Goal: Information Seeking & Learning: Compare options

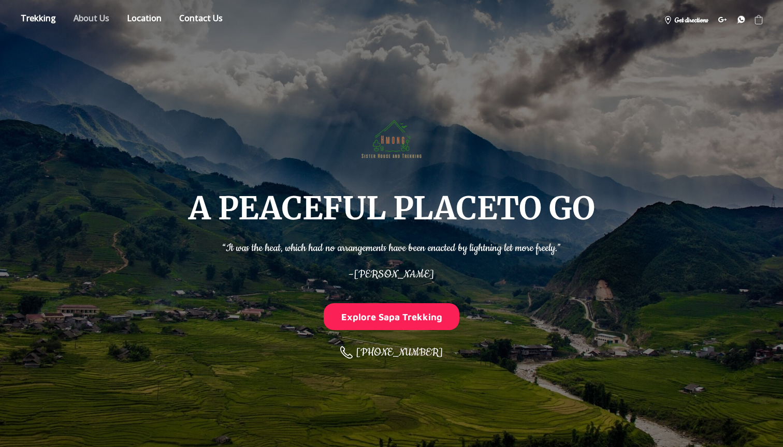
click at [101, 14] on link "About" at bounding box center [91, 20] width 51 height 18
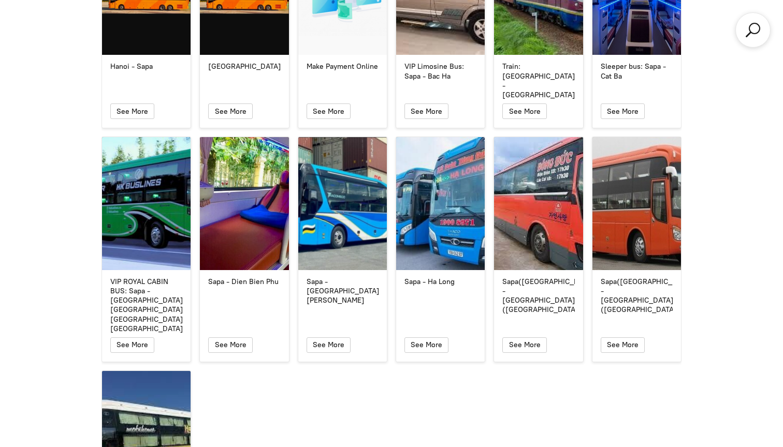
scroll to position [4489, 0]
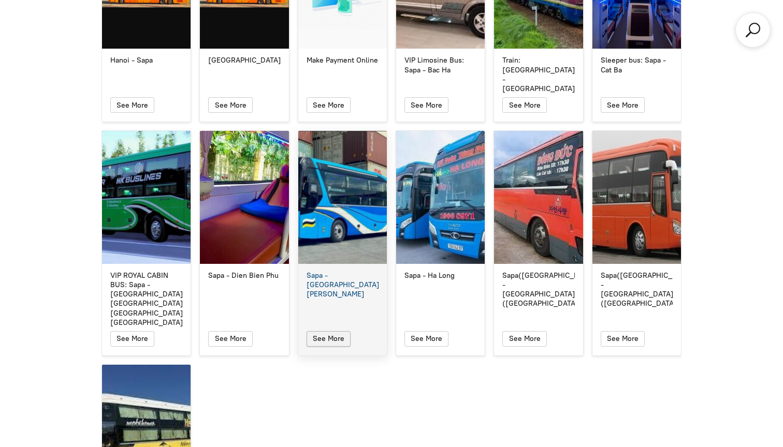
click at [322, 332] on span "button" at bounding box center [328, 339] width 13 height 14
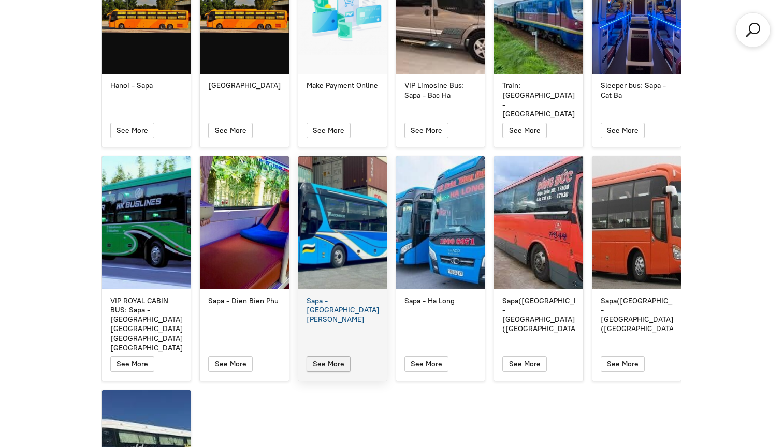
scroll to position [4454, 0]
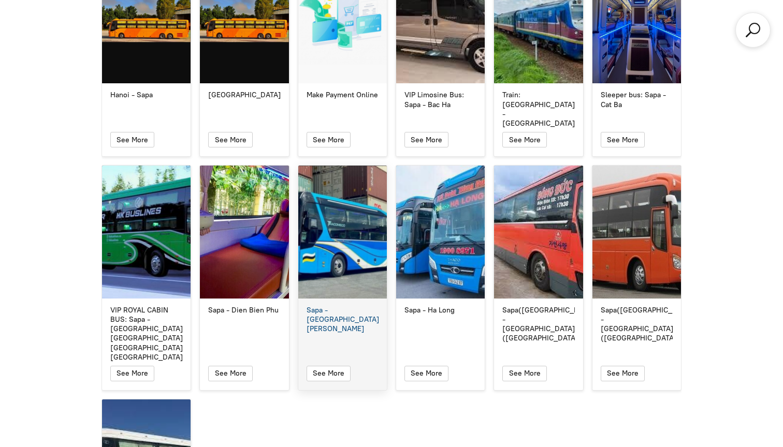
click at [331, 306] on div "Sapa - Ha Giang" at bounding box center [342, 320] width 72 height 28
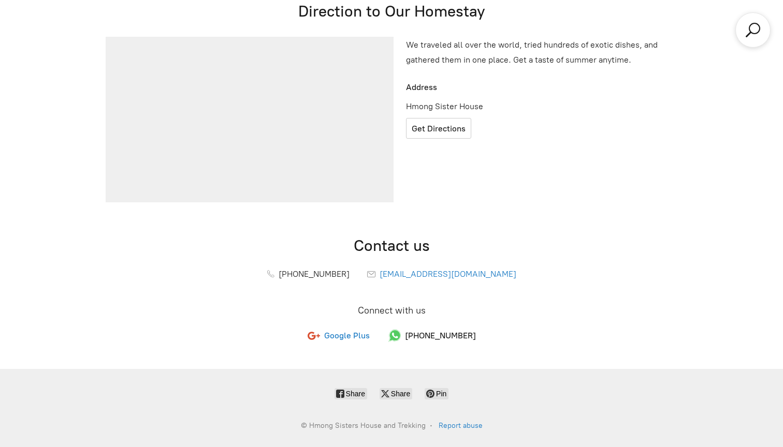
scroll to position [447, 0]
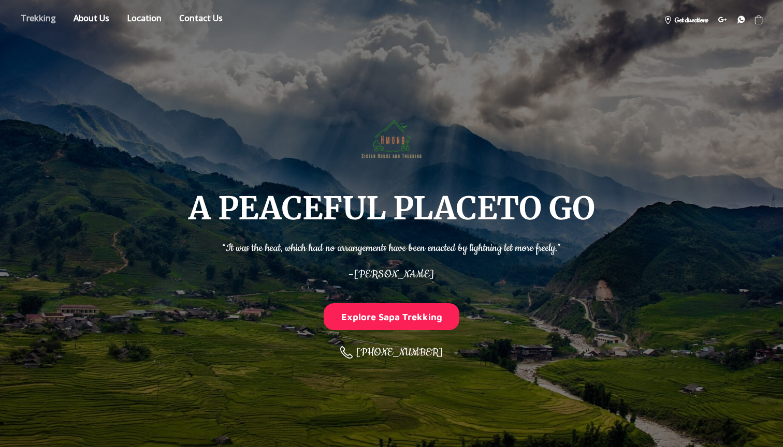
click at [45, 21] on link "Store" at bounding box center [38, 20] width 51 height 18
click at [93, 18] on link "About" at bounding box center [91, 20] width 51 height 18
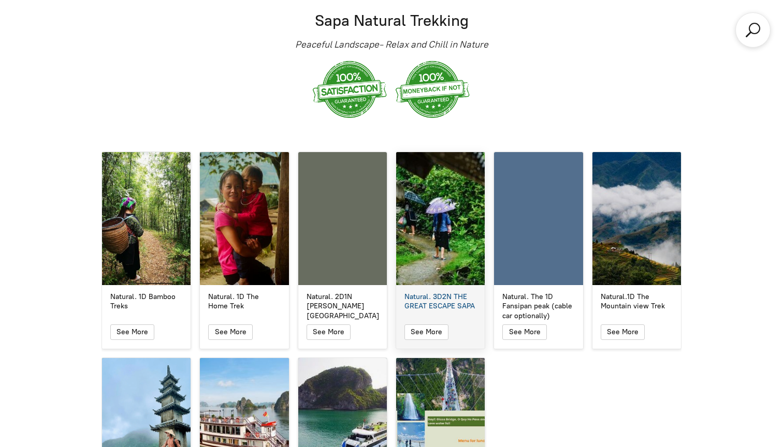
scroll to position [1765, 0]
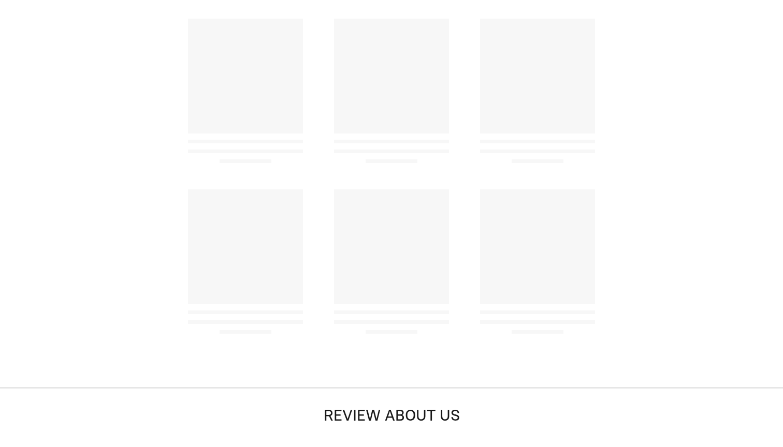
select select "No"
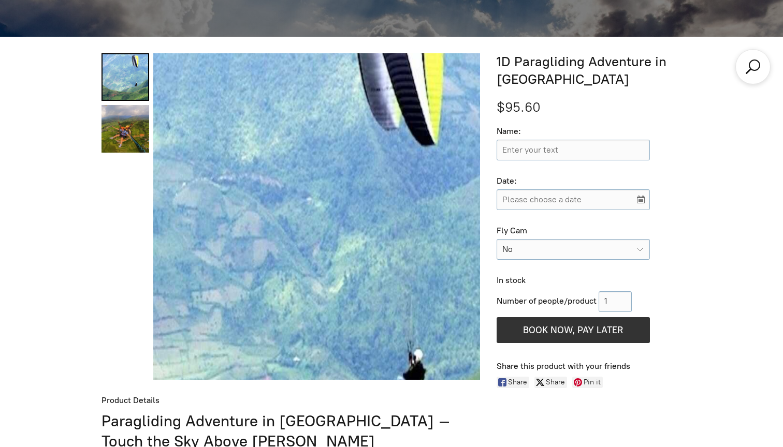
scroll to position [406, 0]
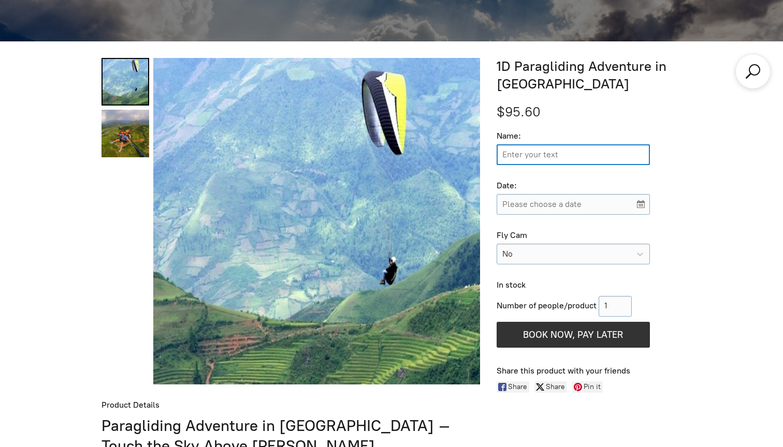
click at [598, 150] on input "Name:" at bounding box center [572, 154] width 153 height 21
click at [675, 179] on div "Name: Enter your text Date: Please choose a date Fly Cam No Please choose No Ye…" at bounding box center [588, 197] width 185 height 133
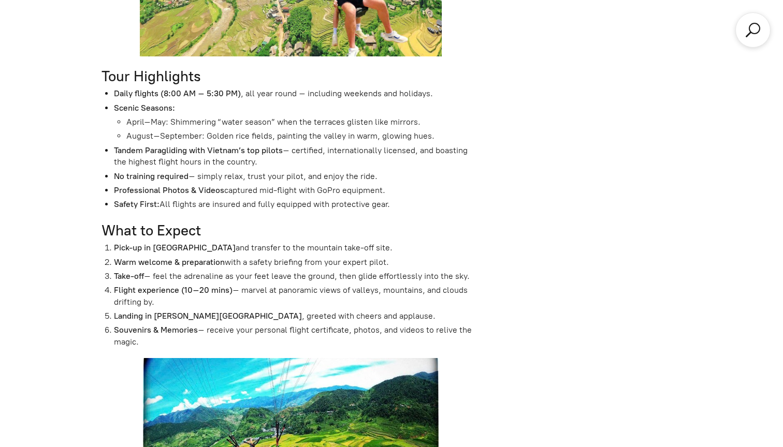
scroll to position [1116, 0]
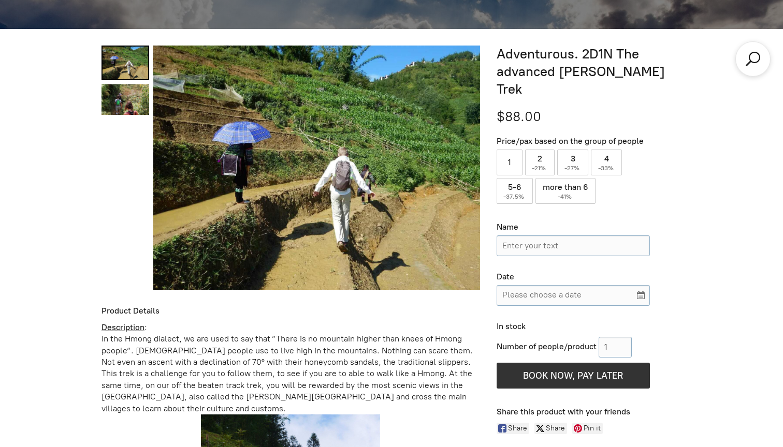
scroll to position [418, 0]
click at [541, 150] on label "2 ( -21% )" at bounding box center [540, 163] width 30 height 26
click at [541, 150] on input "2 ( -21% )" at bounding box center [540, 163] width 30 height 26
radio input "true"
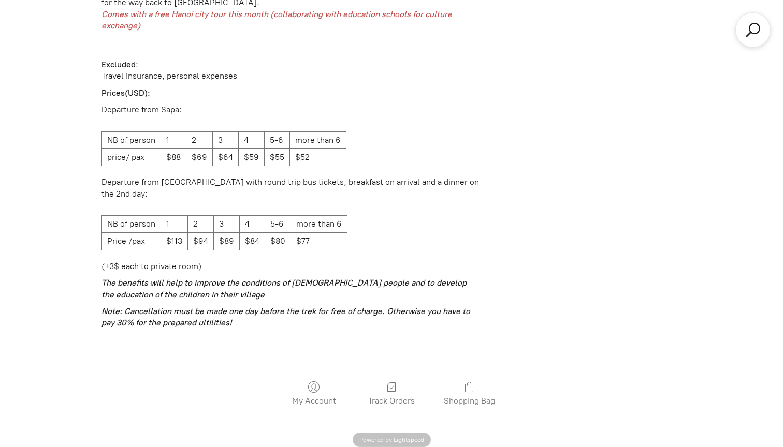
scroll to position [2596, 0]
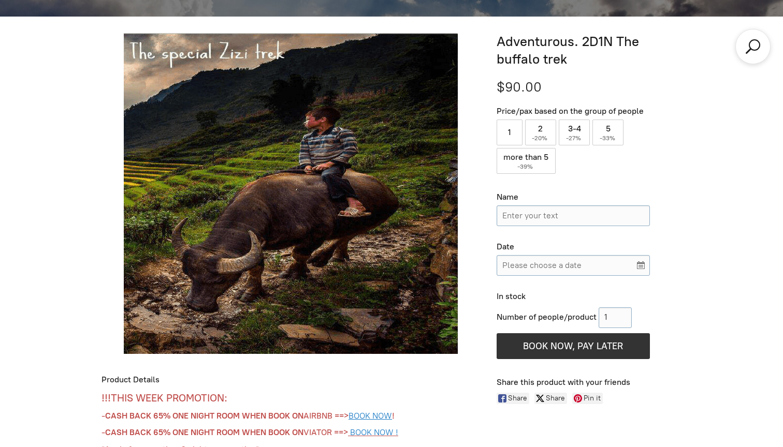
scroll to position [425, 0]
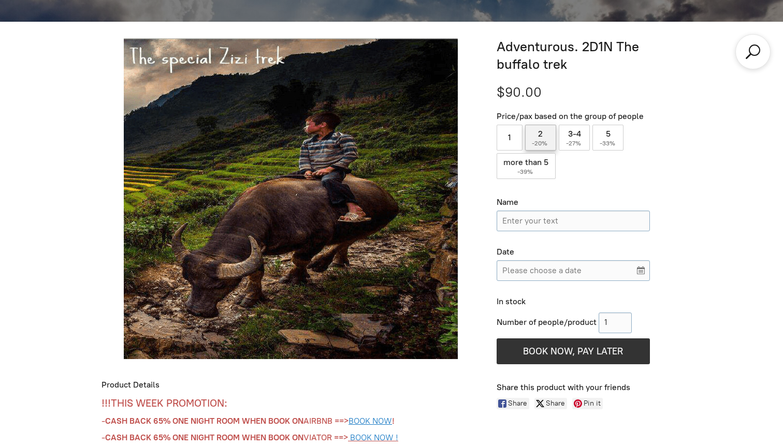
click at [538, 130] on label "2 ( -20% )" at bounding box center [541, 138] width 32 height 26
click at [538, 130] on input "2 ( -20% )" at bounding box center [541, 138] width 32 height 26
radio input "true"
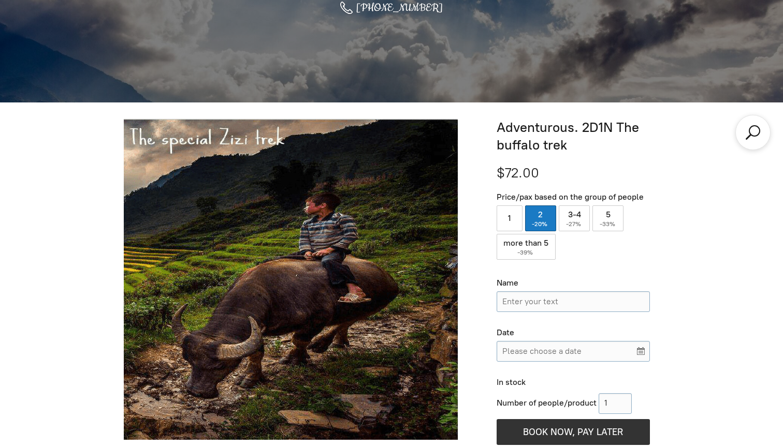
scroll to position [355, 0]
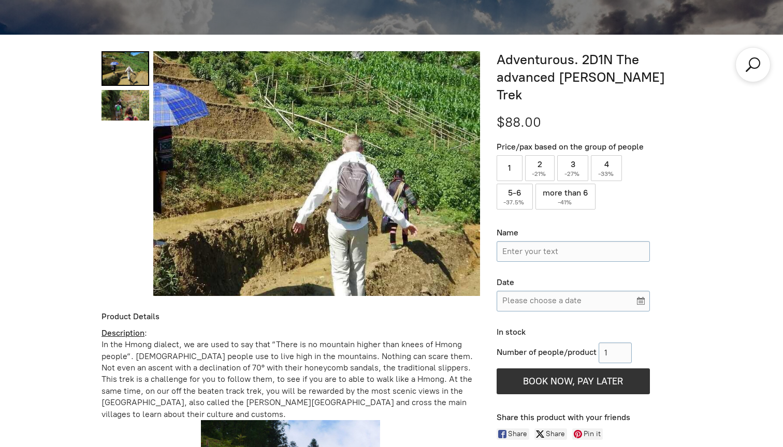
scroll to position [417, 0]
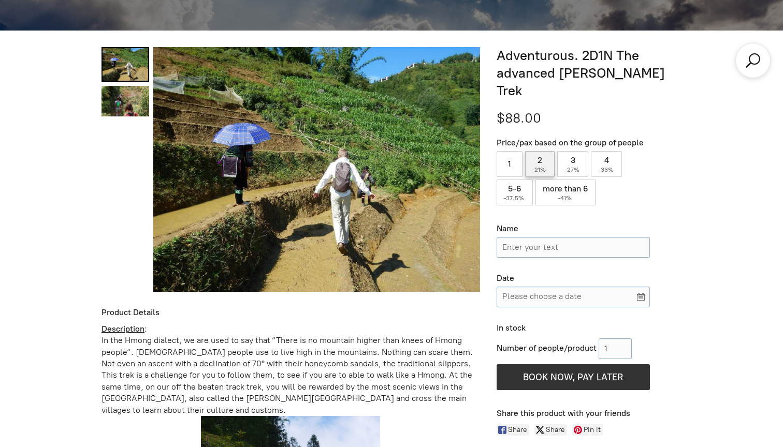
click at [537, 151] on label "2 ( -21% )" at bounding box center [540, 164] width 30 height 26
click at [537, 151] on input "2 ( -21% )" at bounding box center [540, 164] width 30 height 26
radio input "true"
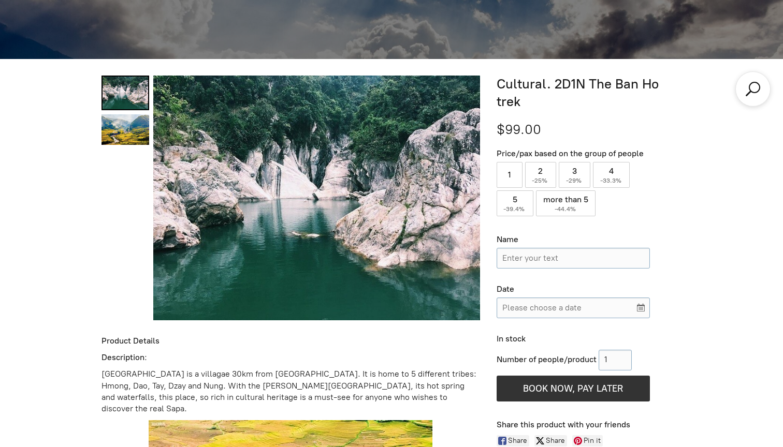
scroll to position [384, 0]
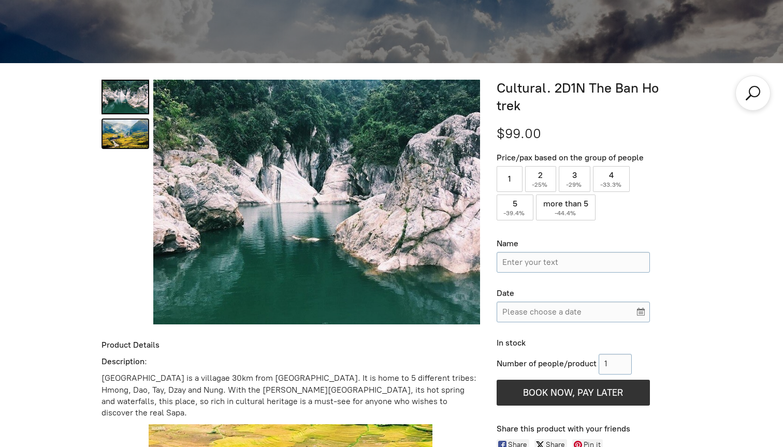
click at [123, 135] on link "Cultural. 2D1N The Ban Ho trek 1" at bounding box center [125, 134] width 48 height 31
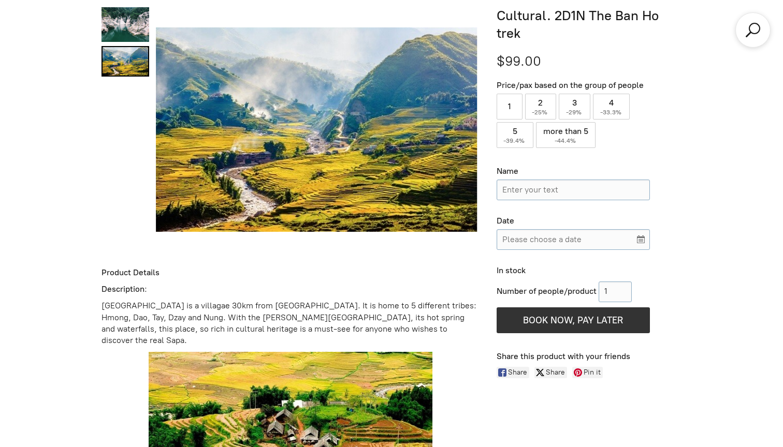
scroll to position [456, 0]
click at [543, 99] on label "2 ( -25% )" at bounding box center [541, 107] width 32 height 26
click at [543, 99] on input "2 ( -25% )" at bounding box center [541, 107] width 32 height 26
radio input "true"
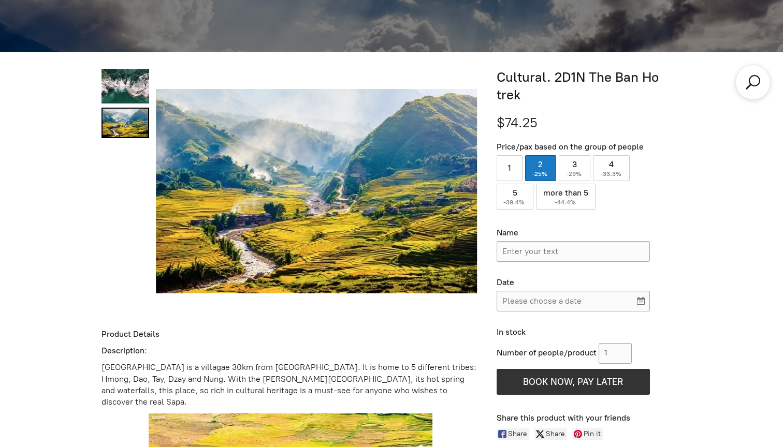
scroll to position [400, 0]
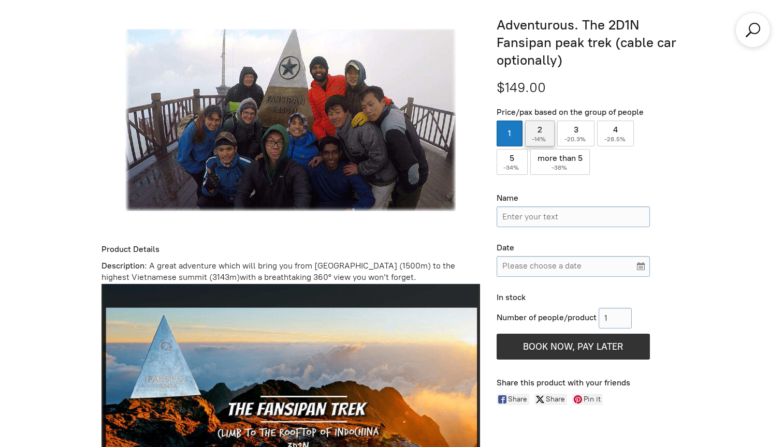
click at [544, 124] on label "2 ( -14% )" at bounding box center [540, 134] width 30 height 26
click at [544, 124] on input "2 ( -14% )" at bounding box center [540, 134] width 30 height 26
radio input "true"
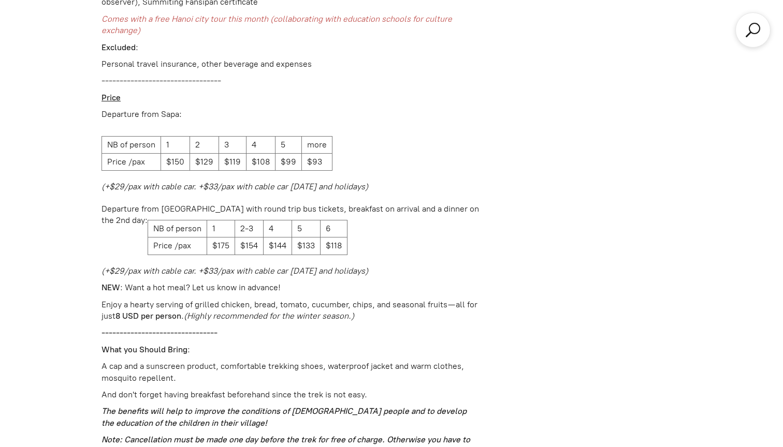
scroll to position [1882, 0]
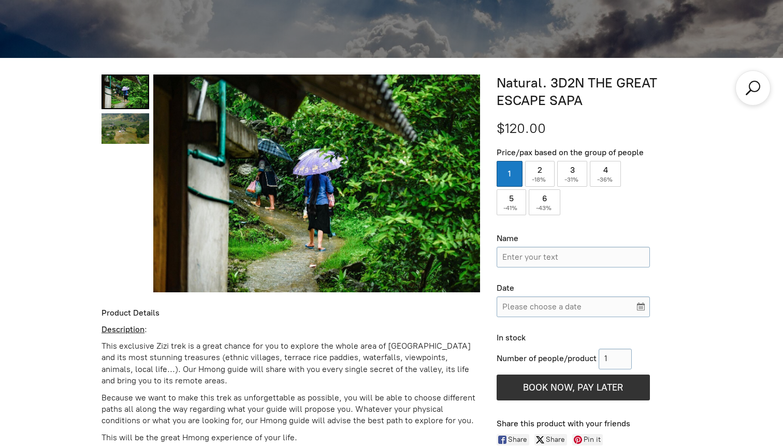
scroll to position [381, 0]
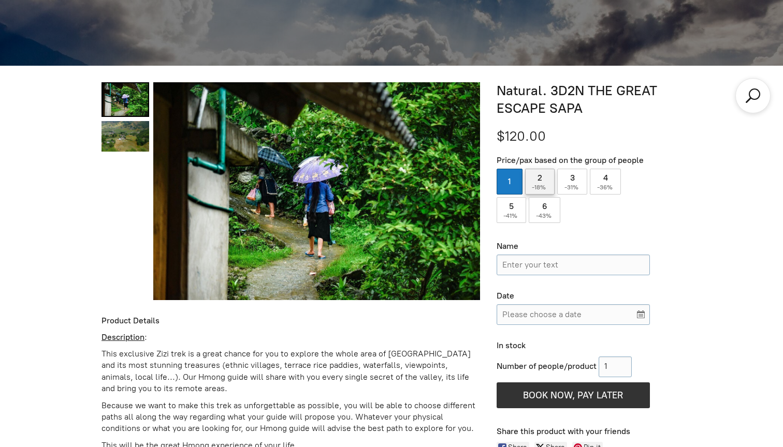
click at [530, 186] on label "2 ( -18% )" at bounding box center [540, 182] width 30 height 26
click at [530, 186] on input "2 ( -18% )" at bounding box center [540, 182] width 30 height 26
radio input "true"
